Goal: Register for event/course

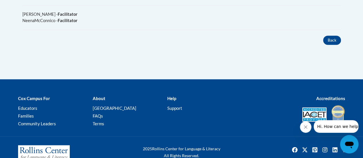
scroll to position [182, 0]
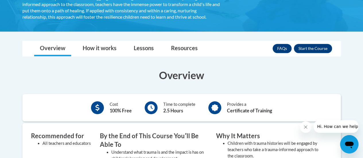
scroll to position [159, 0]
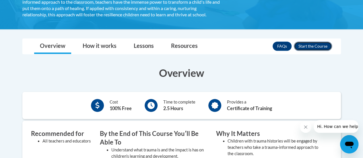
click at [314, 51] on button "Enroll" at bounding box center [313, 46] width 38 height 9
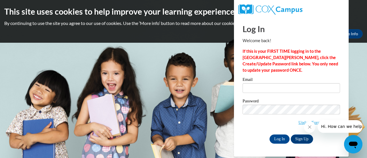
click at [308, 124] on button "Close message from company" at bounding box center [309, 126] width 11 height 11
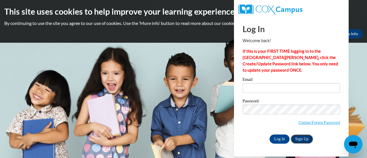
click at [302, 140] on link "Sign Up" at bounding box center [302, 139] width 22 height 9
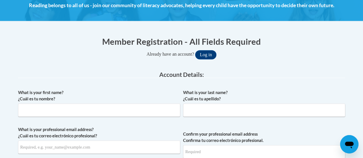
scroll to position [93, 0]
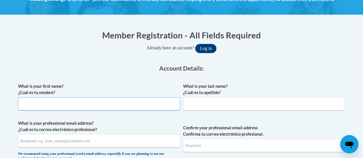
click at [127, 108] on input "What is your first name? ¿Cuál es tu nombre?" at bounding box center [99, 103] width 162 height 13
type input "donna"
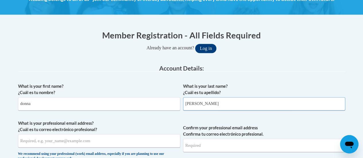
type input "cushing"
click at [104, 137] on input "What is your professional email address? ¿Cuál es tu correo electrónico profesi…" at bounding box center [99, 140] width 162 height 13
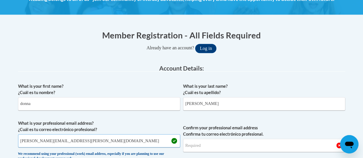
type input "donna.cushing@irsd.k12.de.us"
click at [215, 144] on input "Confirm your professional email address Confirma tu correo electrónico profesio…" at bounding box center [264, 145] width 162 height 13
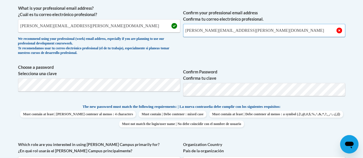
scroll to position [209, 0]
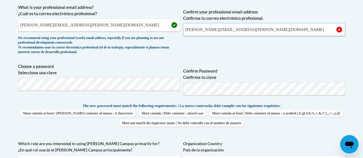
type input "donna.cushing@irsd.k12.de.us"
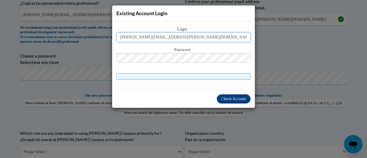
type input "donna.cushing@irsd.k12.de.us"
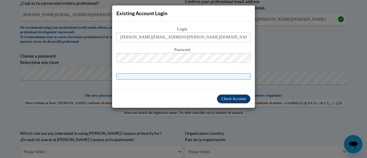
click at [225, 97] on span "Check Account" at bounding box center [234, 99] width 25 height 4
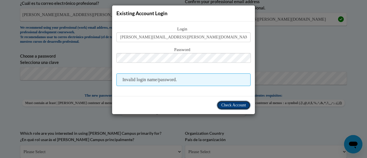
click at [226, 102] on button "Check Account" at bounding box center [234, 105] width 34 height 9
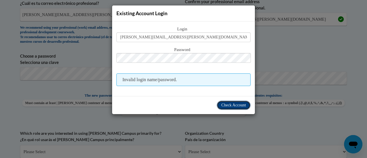
click at [224, 103] on span "Check Account" at bounding box center [234, 105] width 25 height 4
click at [281, 71] on div "Existing Account Login Login donna.cushing@irsd.k12.de.us Password Invalid logi…" at bounding box center [183, 79] width 367 height 158
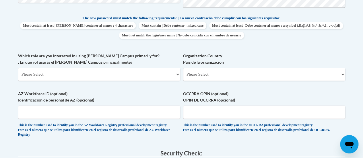
scroll to position [303, 0]
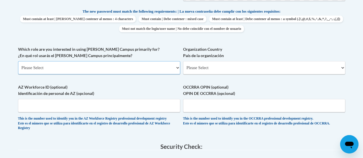
click at [158, 69] on select "Please Select College/University | Colegio/Universidad Community/Nonprofit Part…" at bounding box center [99, 67] width 162 height 13
select select "fbf2d438-af2f-41f8-98f1-81c410e29de3"
click at [18, 61] on select "Please Select College/University | Colegio/Universidad Community/Nonprofit Part…" at bounding box center [99, 67] width 162 height 13
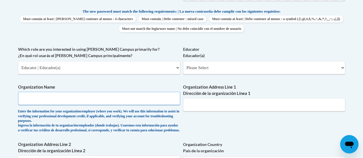
click at [160, 99] on input "Organization Name" at bounding box center [99, 98] width 162 height 13
type input "Indian River School District"
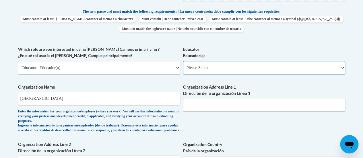
click at [217, 70] on select "Please Select Early Learning/Daycare Teacher/Family Home Care Provider | Maestr…" at bounding box center [264, 67] width 162 height 13
select select "8e40623d-54d0-45cd-9f92-5df65cd3f8cf"
click at [183, 61] on select "Please Select Early Learning/Daycare Teacher/Family Home Care Provider | Maestr…" at bounding box center [264, 67] width 162 height 13
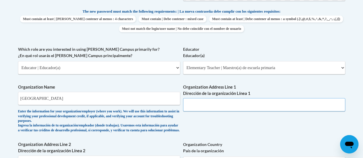
click at [212, 104] on input "Organization Address Line 1 Dirección de la organización Línea 1" at bounding box center [264, 104] width 162 height 13
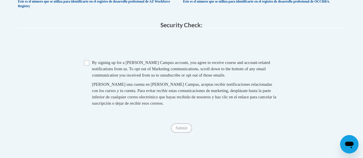
scroll to position [522, 0]
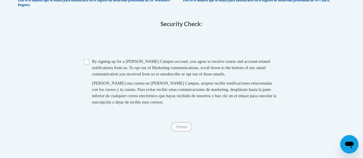
type input "31 Hosier Street, selbyville, DE 19975"
click at [88, 64] on input "Checkbox" at bounding box center [86, 61] width 5 height 5
checkbox input "true"
click at [179, 131] on input "Submit" at bounding box center [181, 126] width 21 height 9
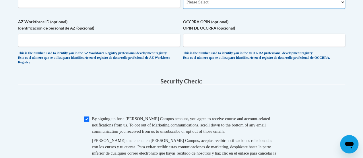
click at [247, 8] on select "Please Select United States | Estados Unidos Outside of the United States | Fue…" at bounding box center [264, 1] width 162 height 13
select select "ad49bcad-a171-4b2e-b99c-48b446064914"
click at [183, 0] on select "Please Select United States | Estados Unidos Outside of the United States | Fue…" at bounding box center [264, 1] width 162 height 13
select select
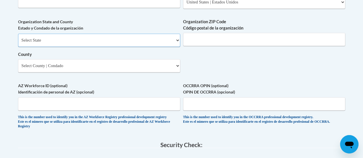
click at [161, 44] on select "Select State Alabama Alaska Arizona Arkansas California Colorado Connecticut De…" at bounding box center [99, 40] width 162 height 13
select select "Delaware"
click at [18, 38] on select "Select State Alabama Alaska Arizona Arkansas California Colorado Connecticut De…" at bounding box center [99, 40] width 162 height 13
click at [217, 43] on input "Organization ZIP Code Código postal de la organización" at bounding box center [264, 39] width 162 height 13
type input "19975"
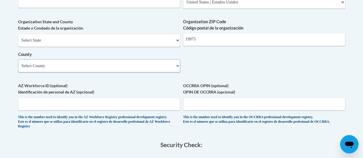
click at [151, 72] on select "Select County Kent New Castle Sussex" at bounding box center [99, 65] width 162 height 13
click at [142, 108] on input "AZ Workforce ID (optional) Identificación de personal de AZ (opcional)" at bounding box center [99, 103] width 162 height 13
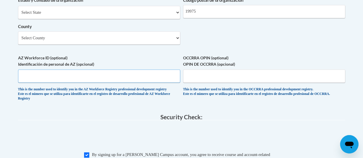
scroll to position [496, 0]
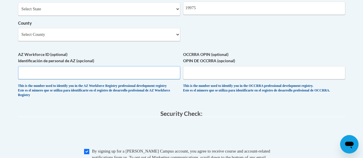
click at [154, 78] on input "AZ Workforce ID (optional) Identificación de personal de AZ (opcional)" at bounding box center [99, 72] width 162 height 13
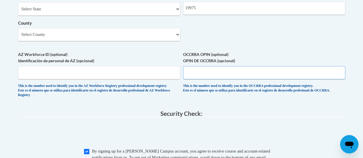
click at [202, 79] on input "OCCRRA OPIN (optional) OPIN DE OCCRRA (opcional)" at bounding box center [264, 72] width 162 height 13
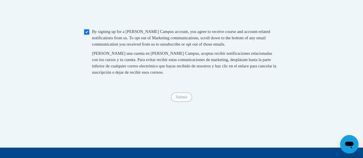
scroll to position [618, 0]
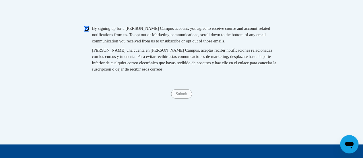
click at [85, 32] on input "Checkbox" at bounding box center [86, 28] width 5 height 5
checkbox input "true"
click at [180, 99] on input "Submit" at bounding box center [181, 94] width 21 height 9
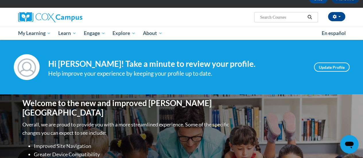
scroll to position [34, 0]
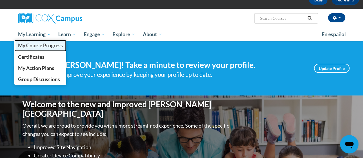
click at [40, 45] on span "My Course Progress" at bounding box center [40, 45] width 45 height 6
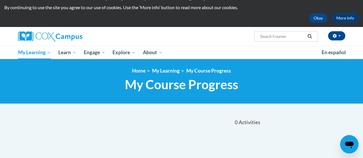
scroll to position [15, 0]
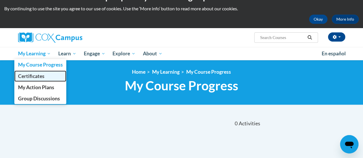
click at [35, 73] on span "Certificates" at bounding box center [31, 76] width 26 height 6
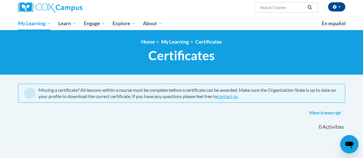
scroll to position [11, 0]
